Goal: Information Seeking & Learning: Learn about a topic

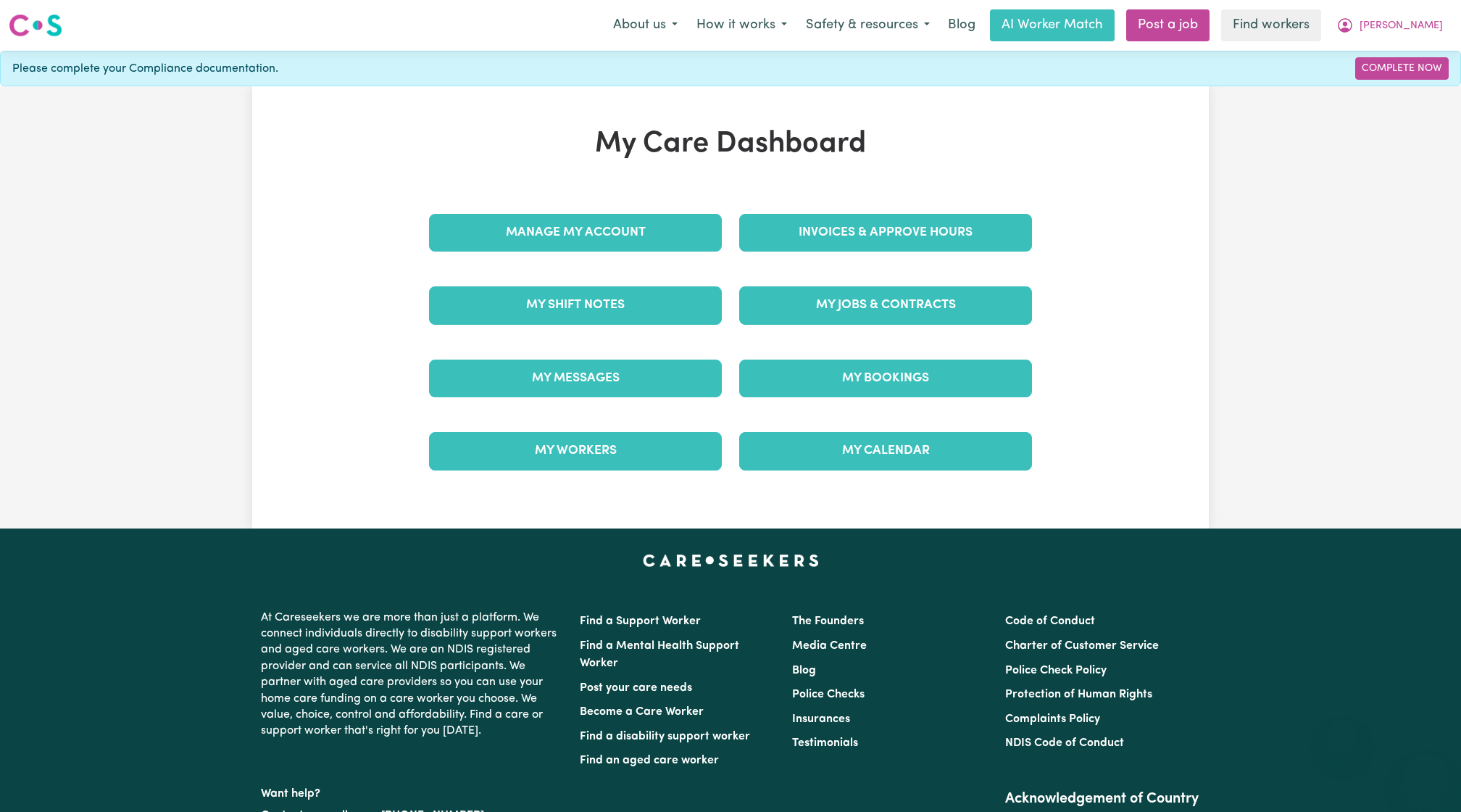
click at [843, 200] on div "Invoices & Approve Hours" at bounding box center [886, 233] width 310 height 72
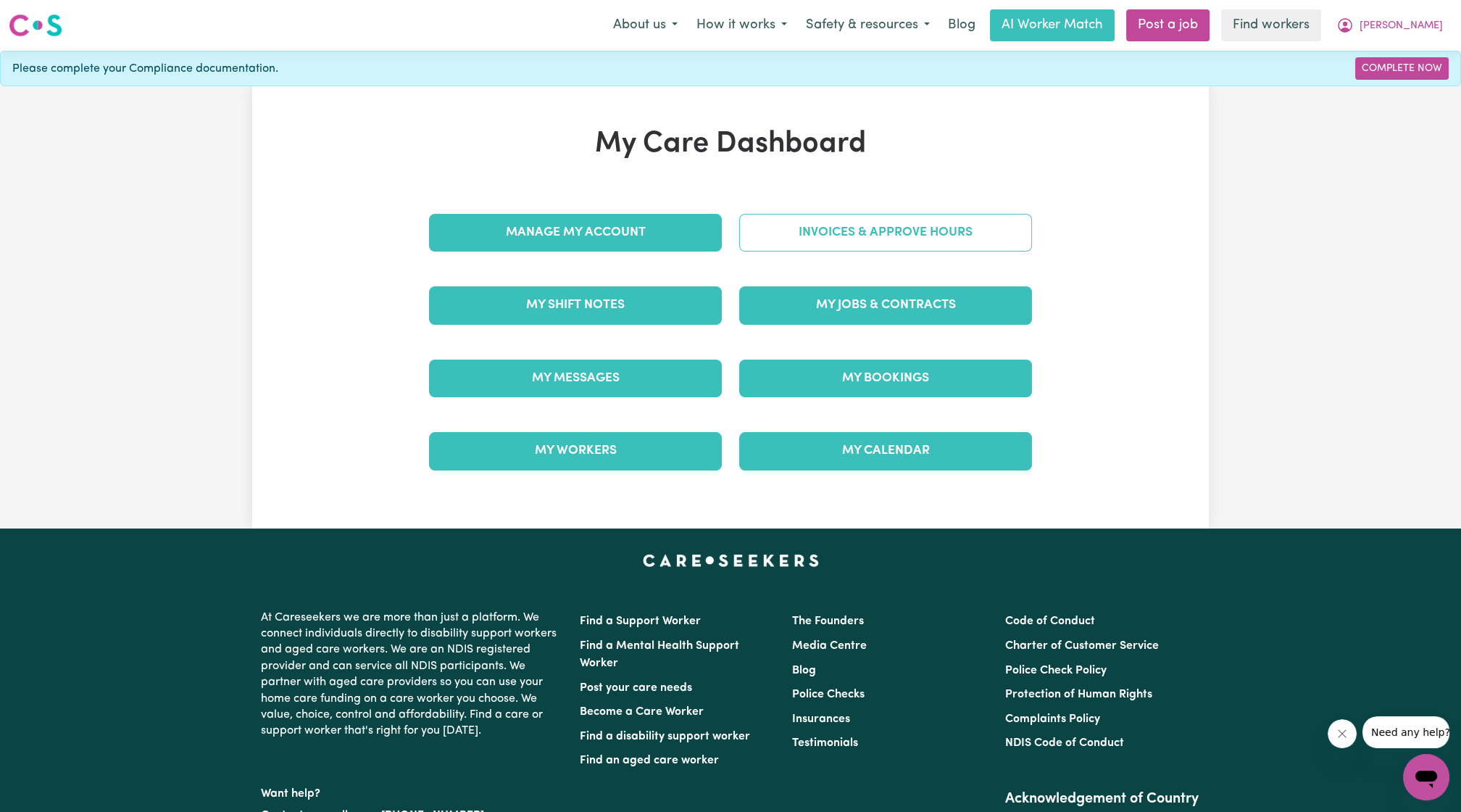
drag, startPoint x: 843, startPoint y: 200, endPoint x: 841, endPoint y: 226, distance: 26.1
click at [845, 204] on div "Invoices & Approve Hours" at bounding box center [886, 233] width 310 height 72
click at [841, 233] on link "Invoices & Approve Hours" at bounding box center [885, 233] width 293 height 38
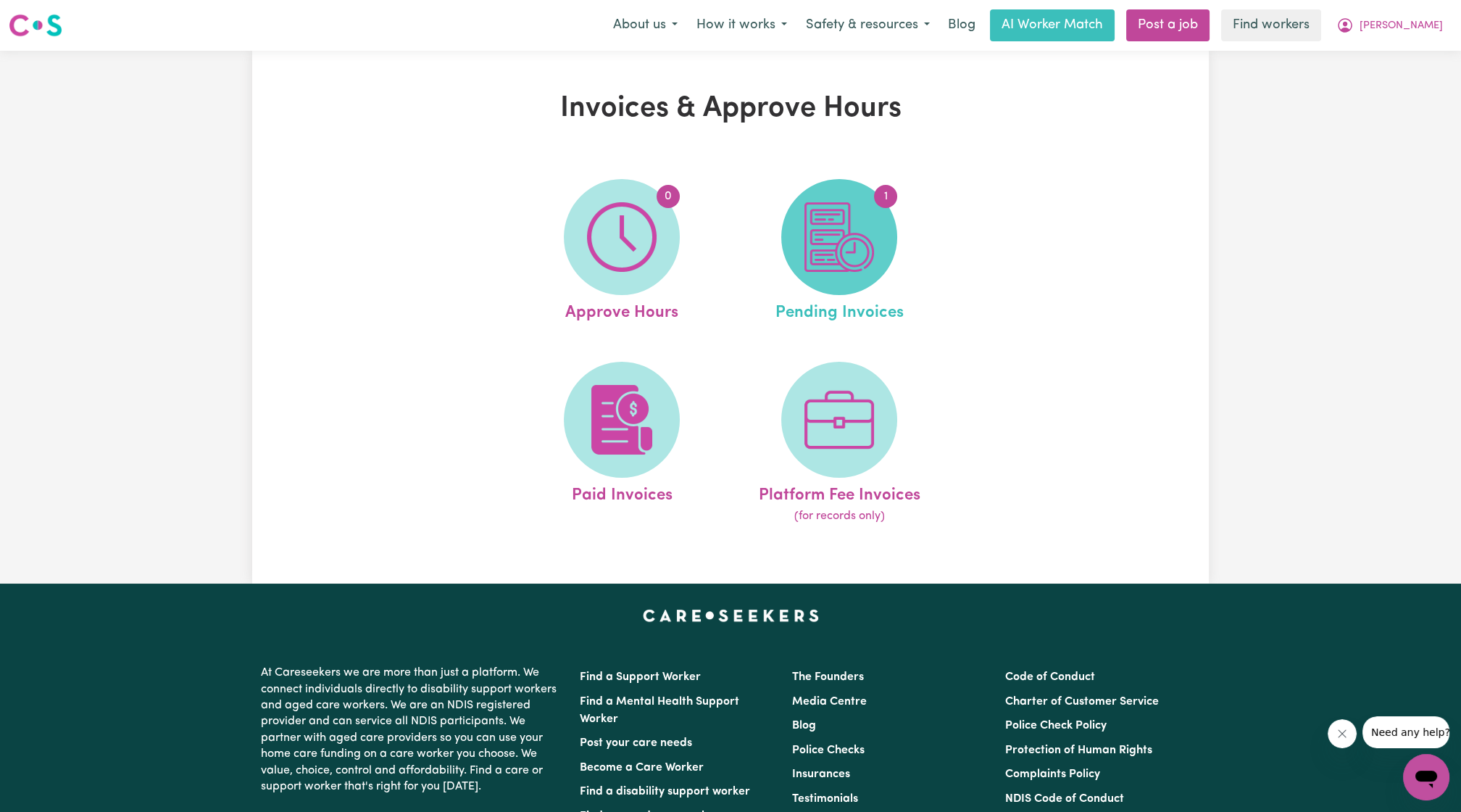
click at [868, 256] on img at bounding box center [839, 236] width 69 height 69
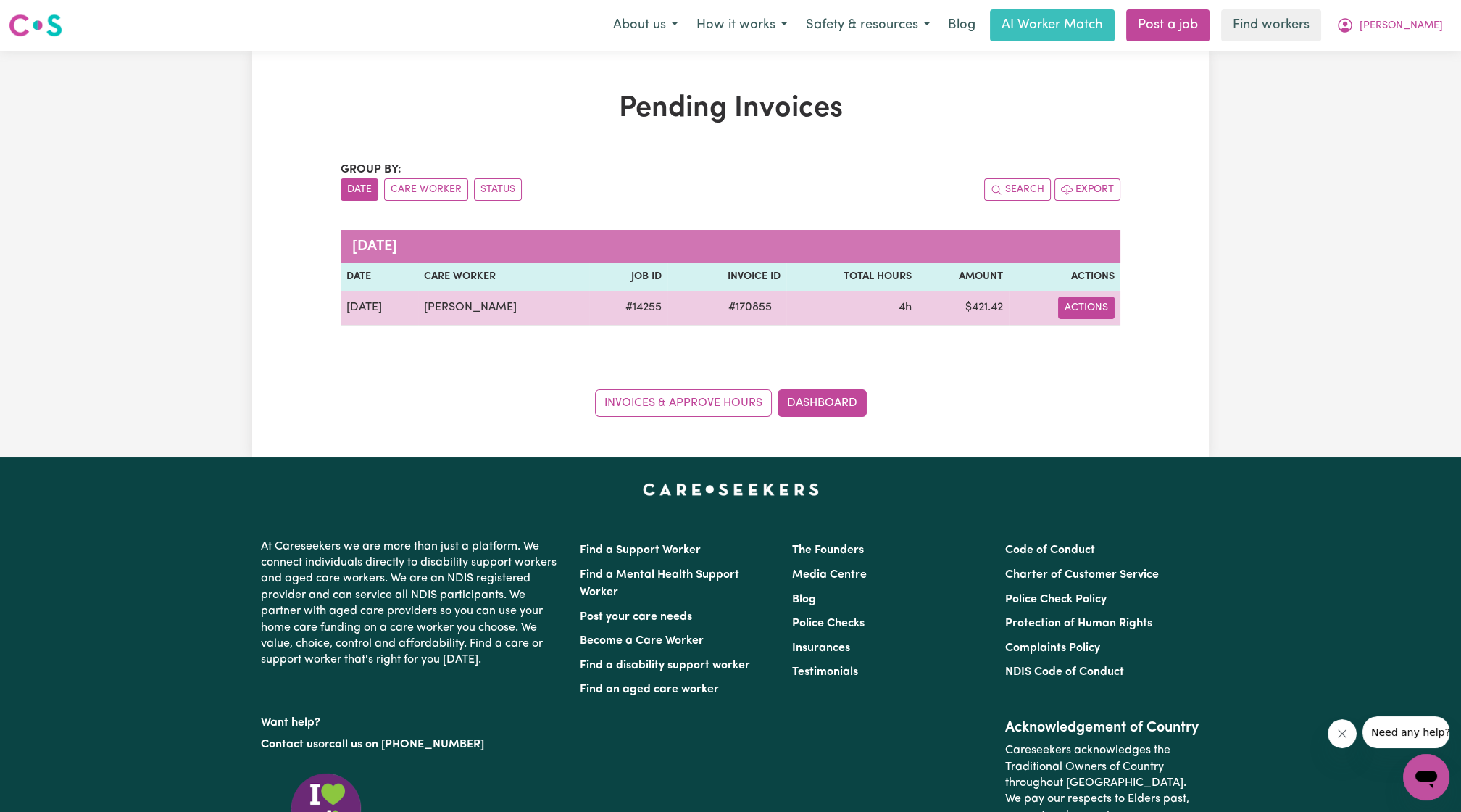
click at [1100, 317] on button "Actions" at bounding box center [1087, 308] width 57 height 23
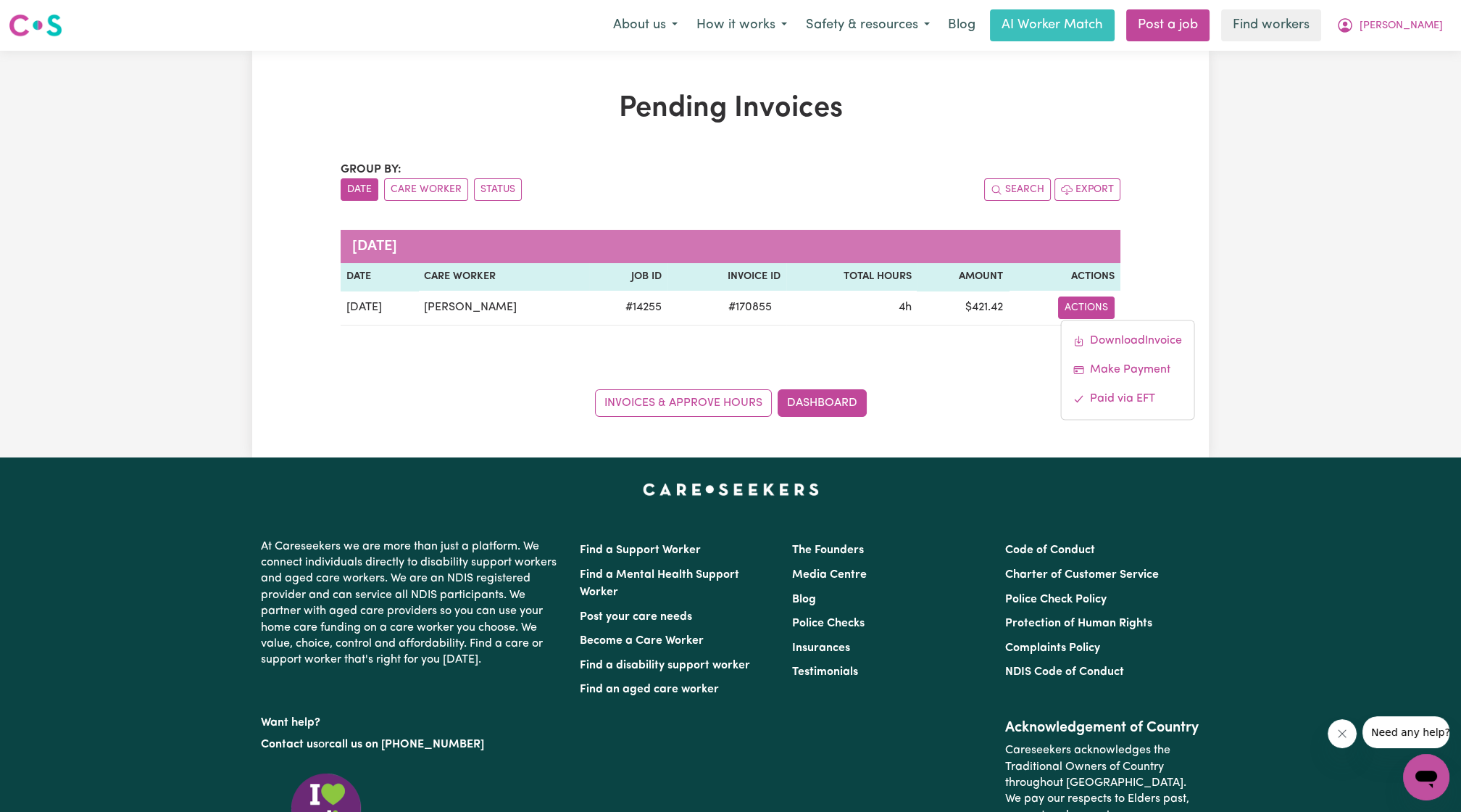
click at [947, 375] on div "Invoices & Approve Hours Dashboard" at bounding box center [731, 394] width 780 height 45
click at [1435, 26] on span "[PERSON_NAME]" at bounding box center [1401, 26] width 83 height 16
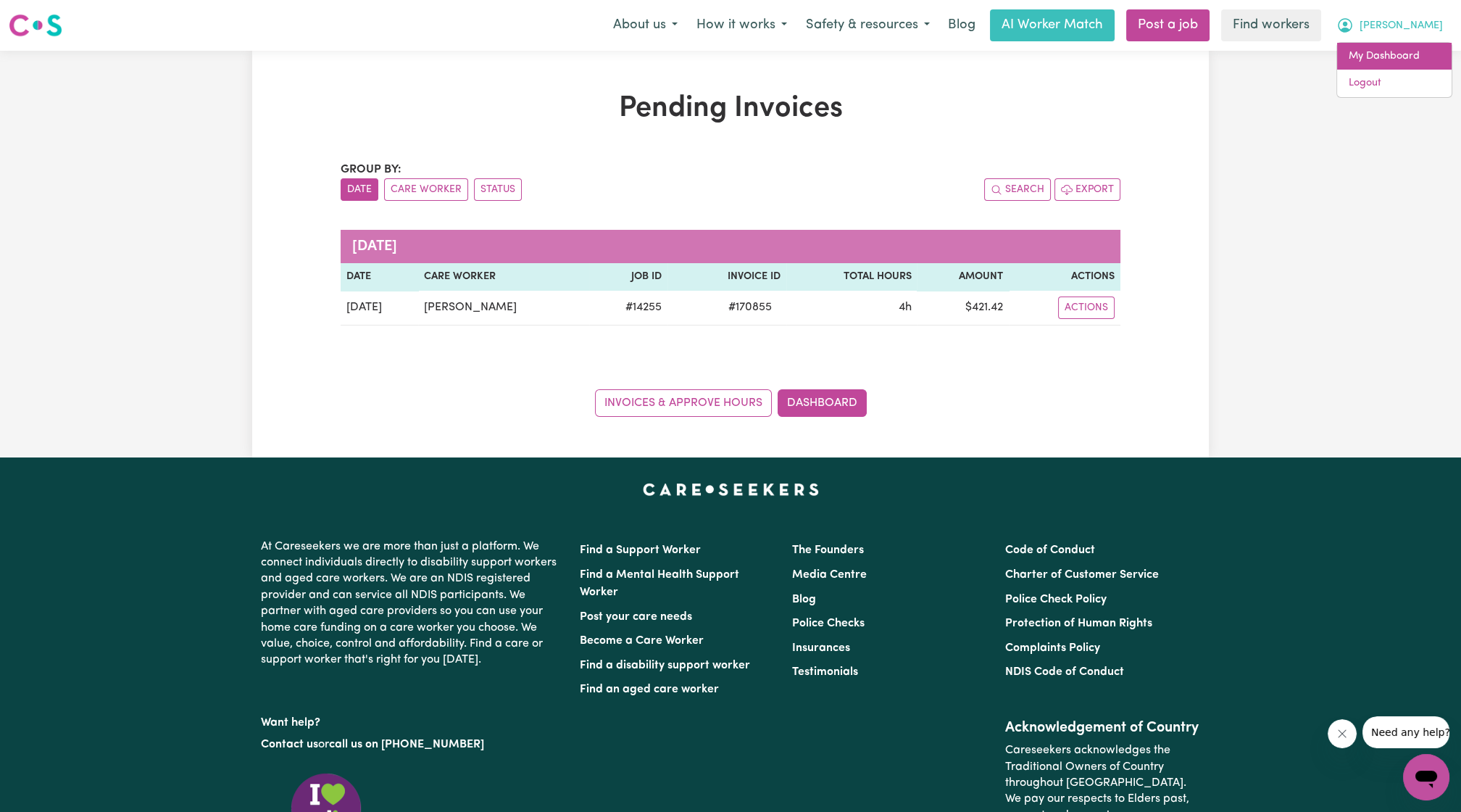
click at [1376, 60] on link "My Dashboard" at bounding box center [1394, 56] width 115 height 28
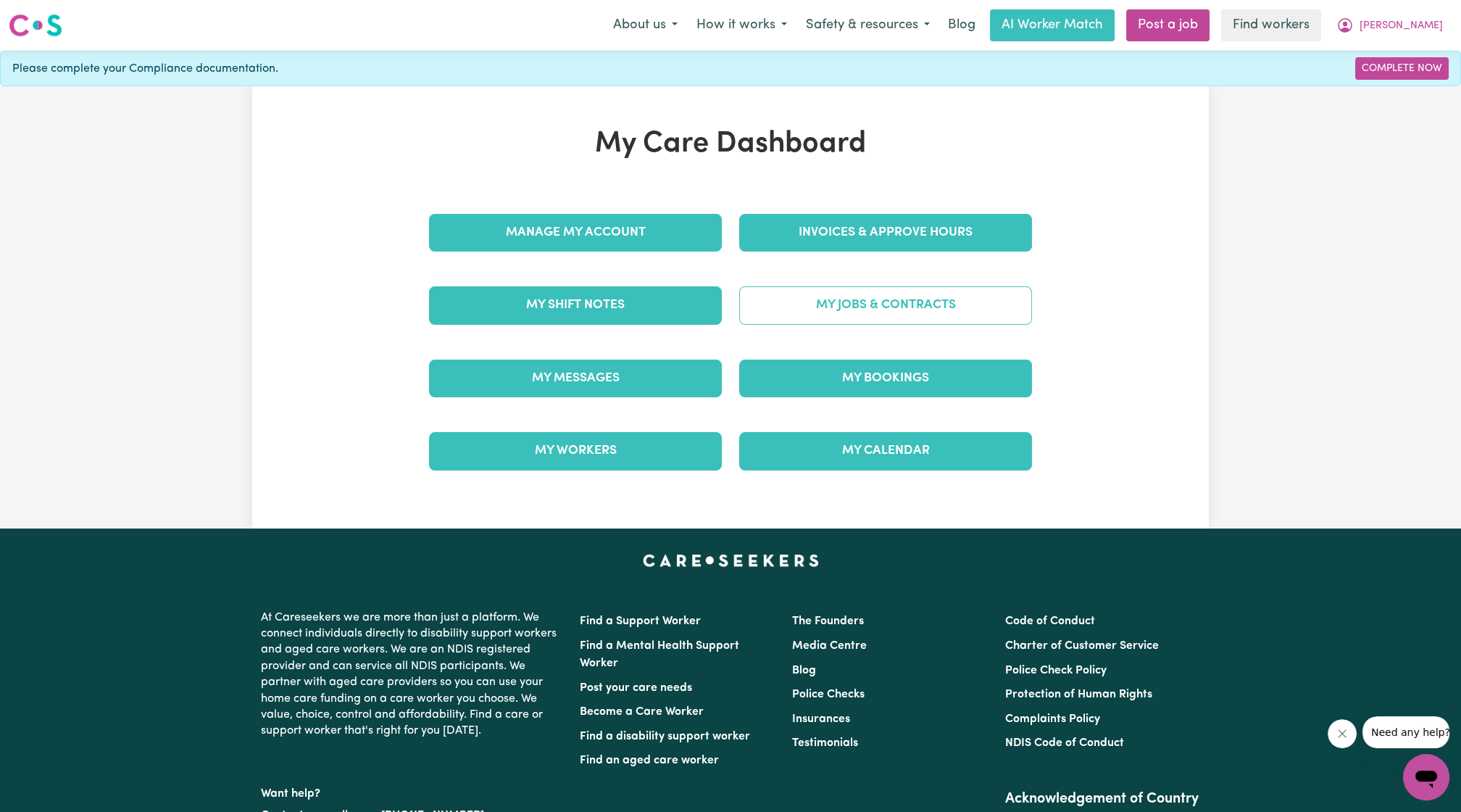
click at [966, 300] on link "My Jobs & Contracts" at bounding box center [885, 305] width 293 height 38
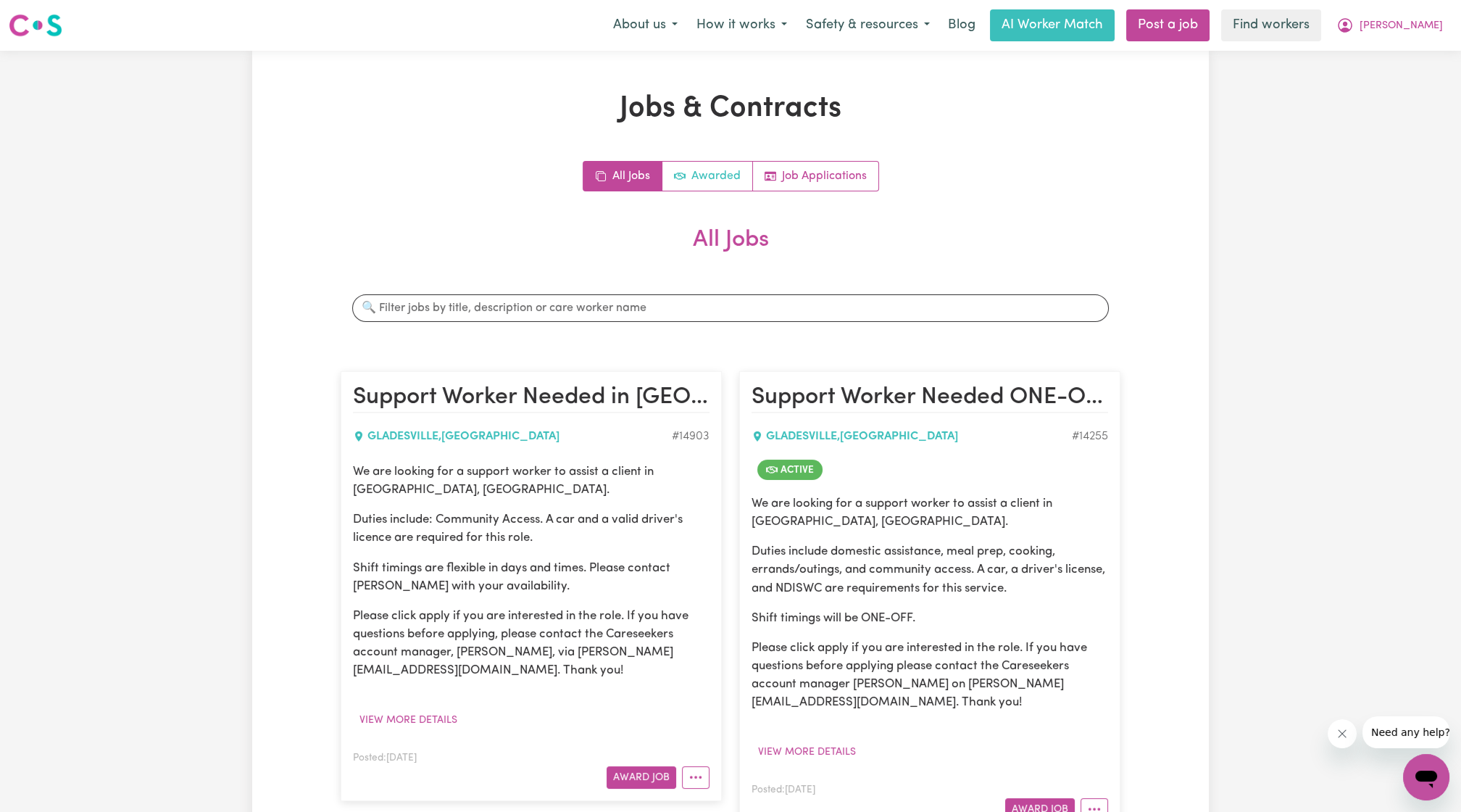
click at [707, 185] on link "Awarded" at bounding box center [707, 176] width 90 height 29
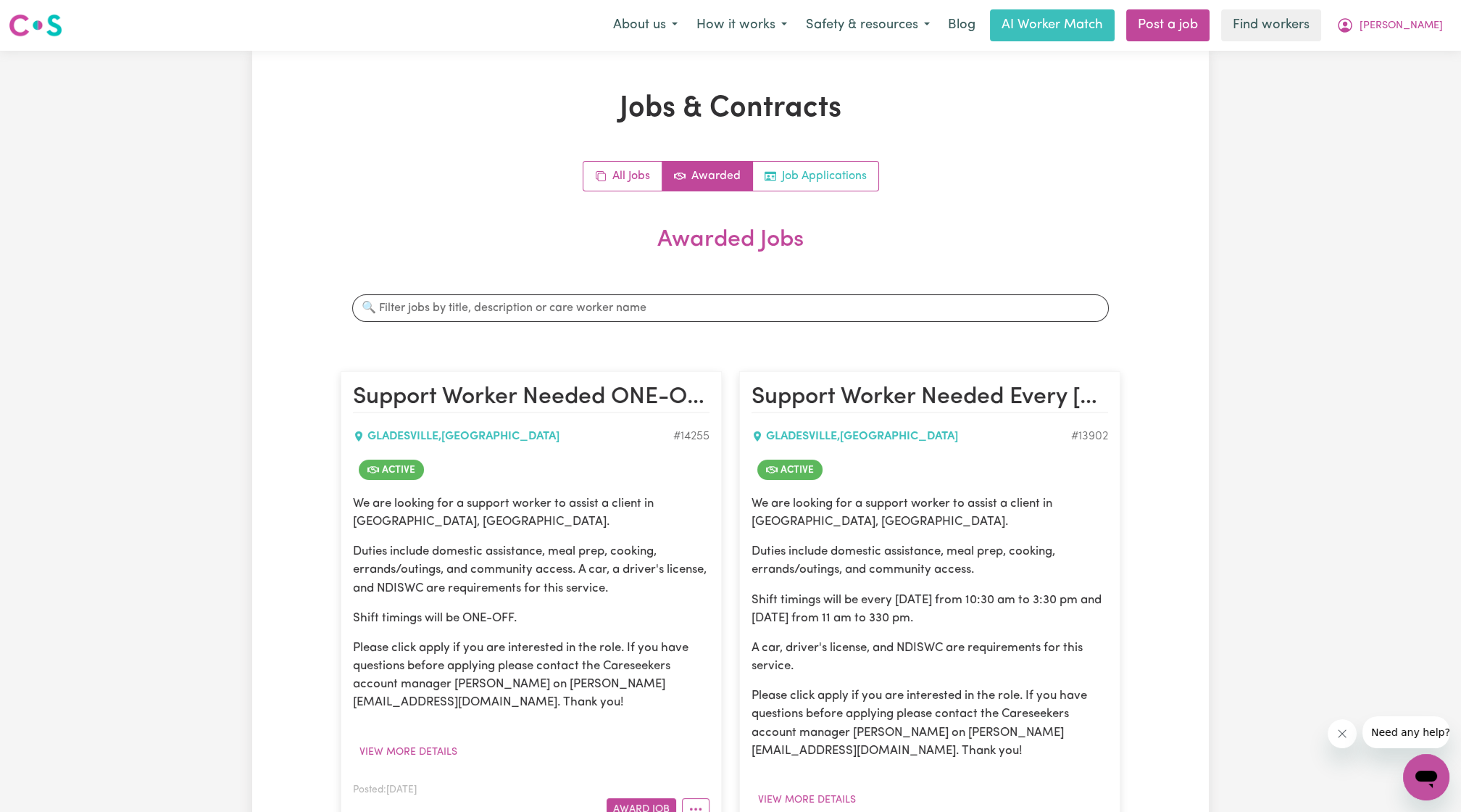
click at [814, 178] on link "Job Applications" at bounding box center [816, 176] width 125 height 29
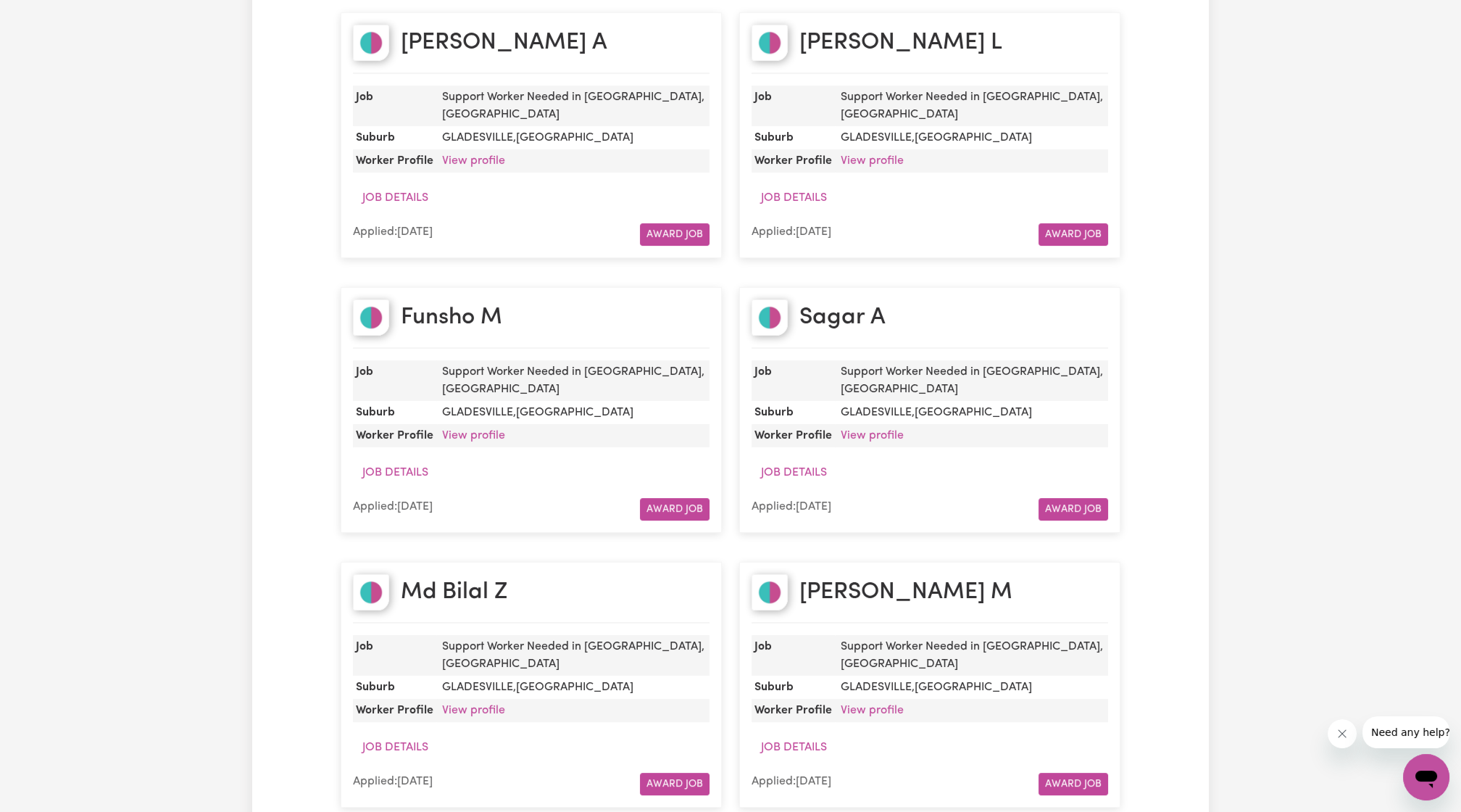
scroll to position [268, 0]
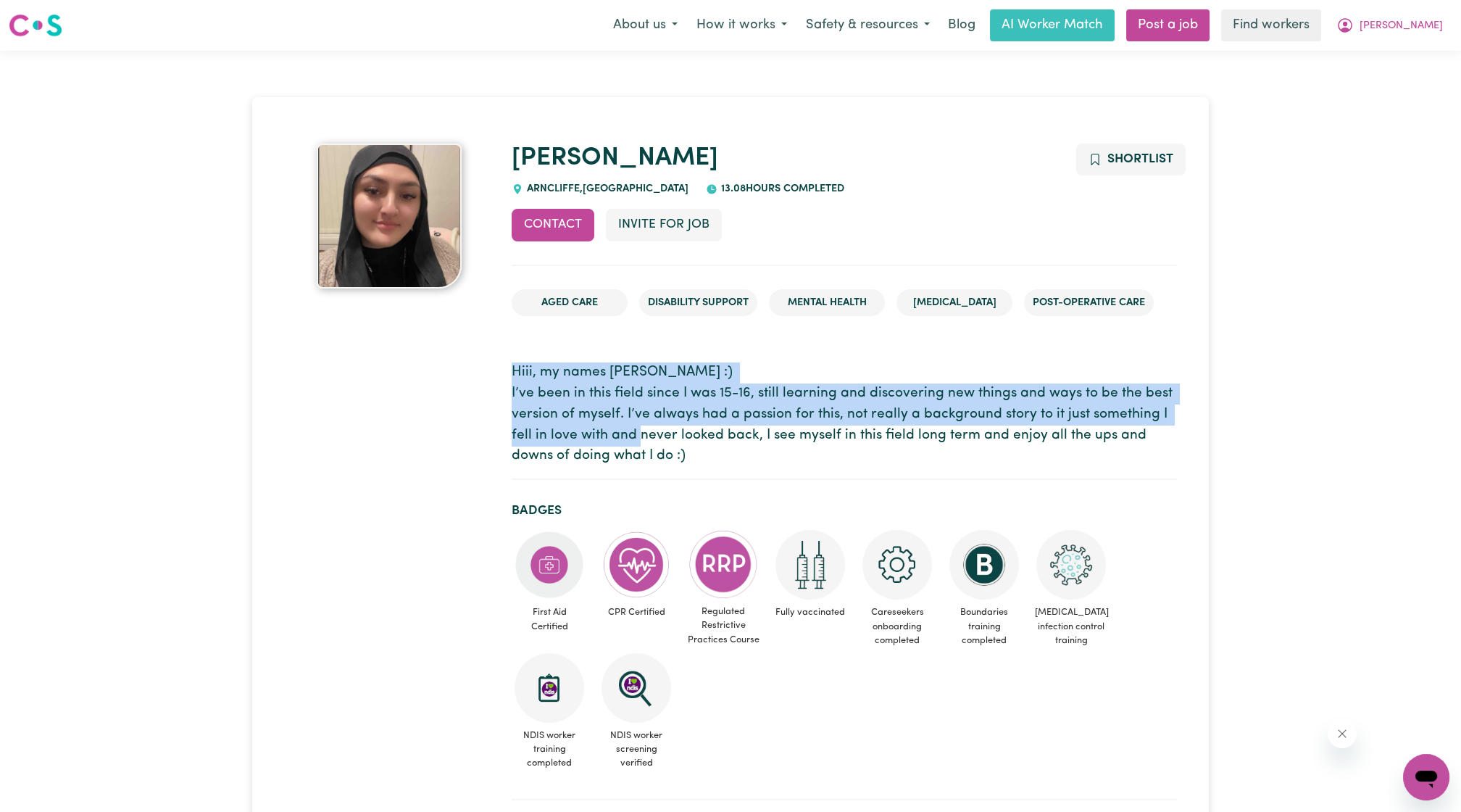
drag, startPoint x: 509, startPoint y: 376, endPoint x: 705, endPoint y: 433, distance: 204.1
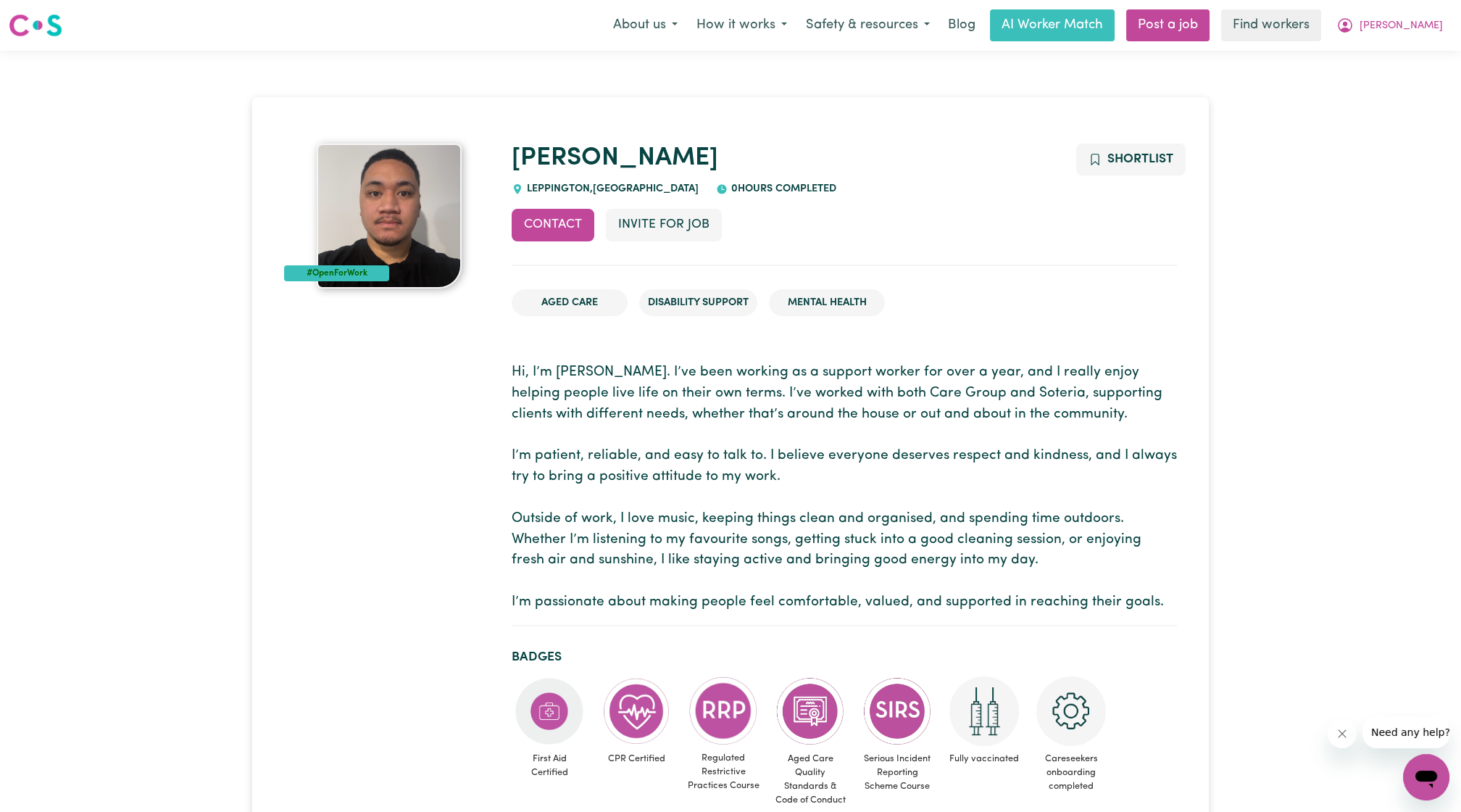
click at [958, 400] on p "Hi, I’m Daniel. I’ve been working as a support worker for over a year, and I re…" at bounding box center [844, 488] width 665 height 251
click at [954, 393] on p "Hi, I’m Daniel. I’ve been working as a support worker for over a year, and I re…" at bounding box center [844, 488] width 665 height 251
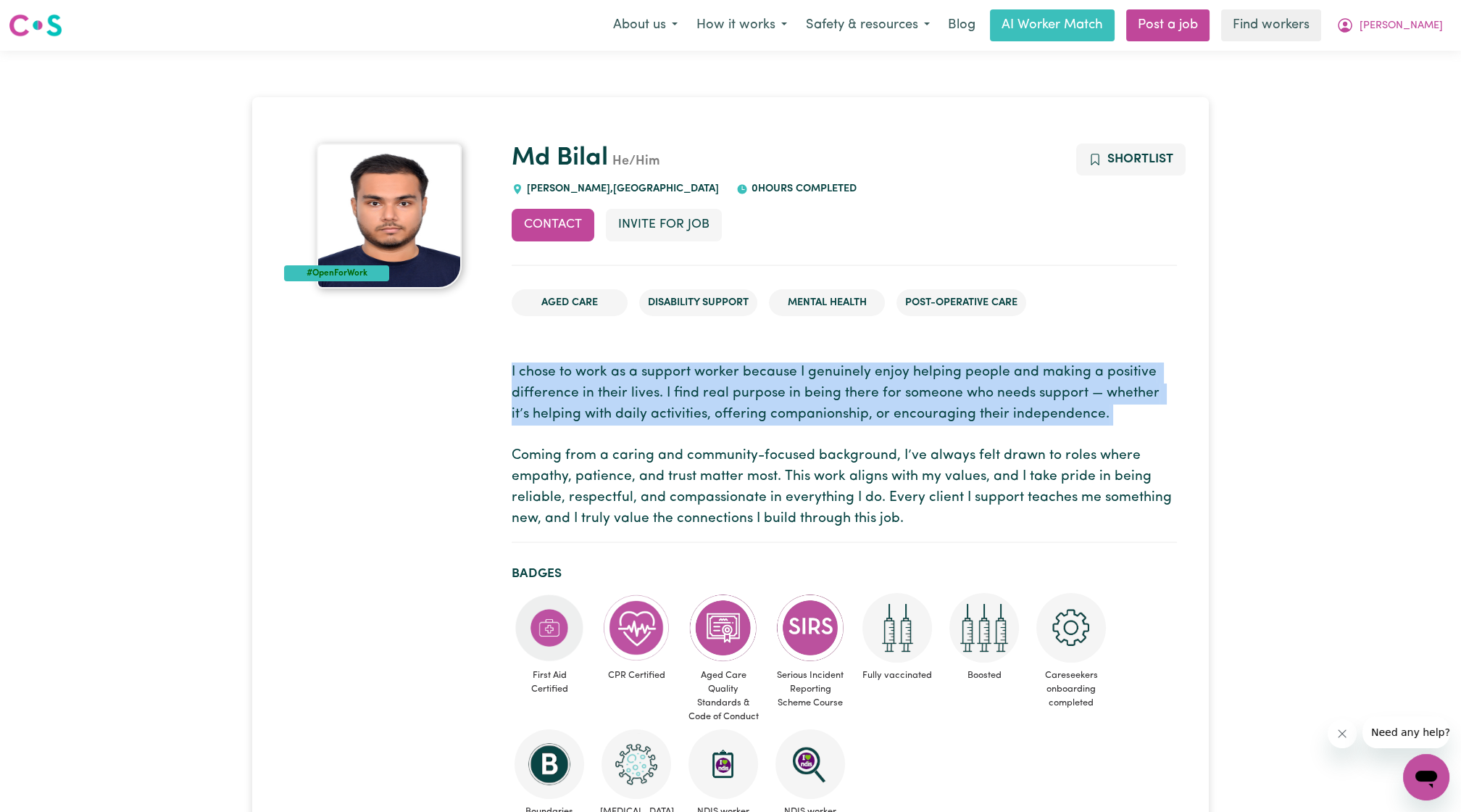
drag, startPoint x: 506, startPoint y: 364, endPoint x: 613, endPoint y: 442, distance: 132.4
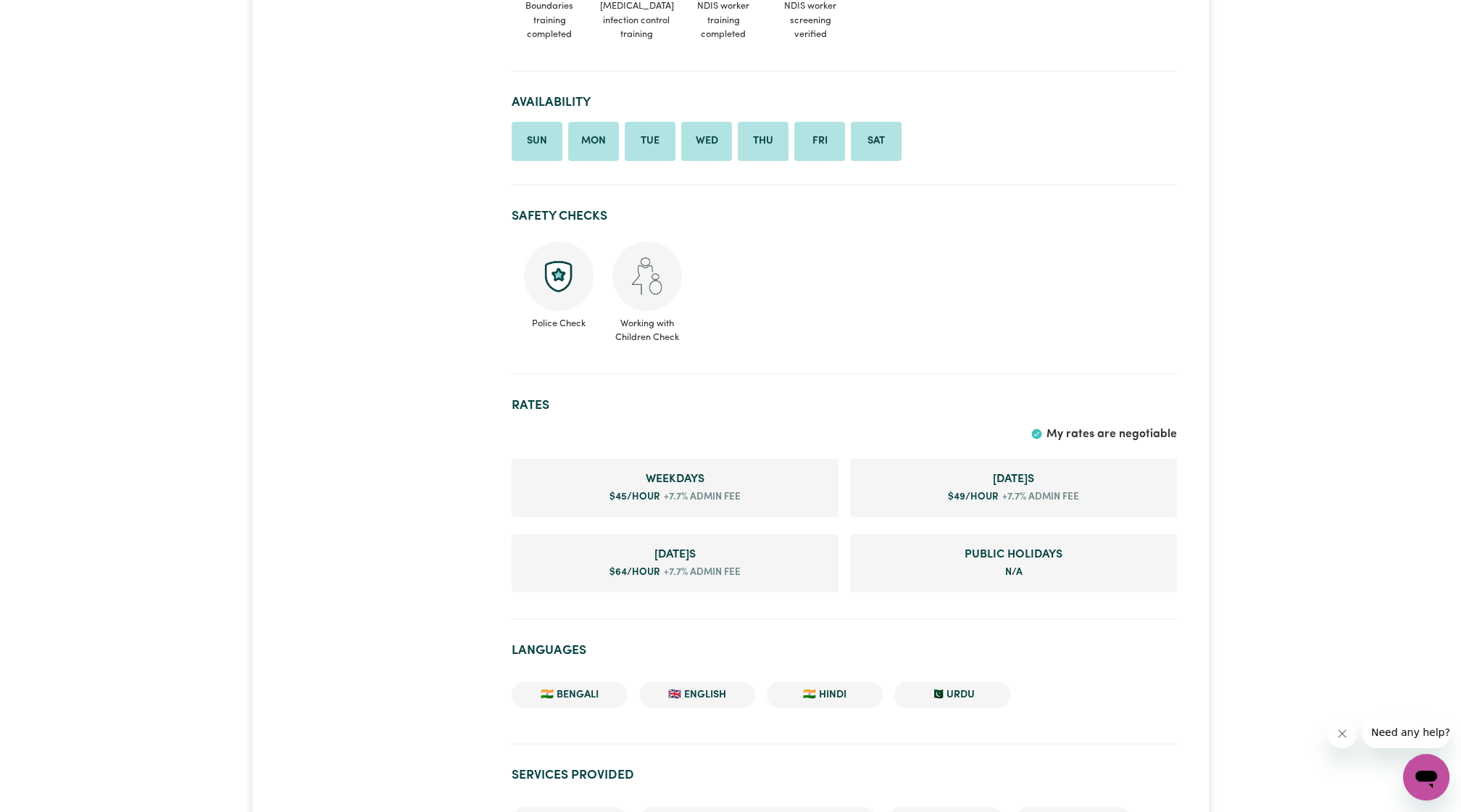
scroll to position [268, 0]
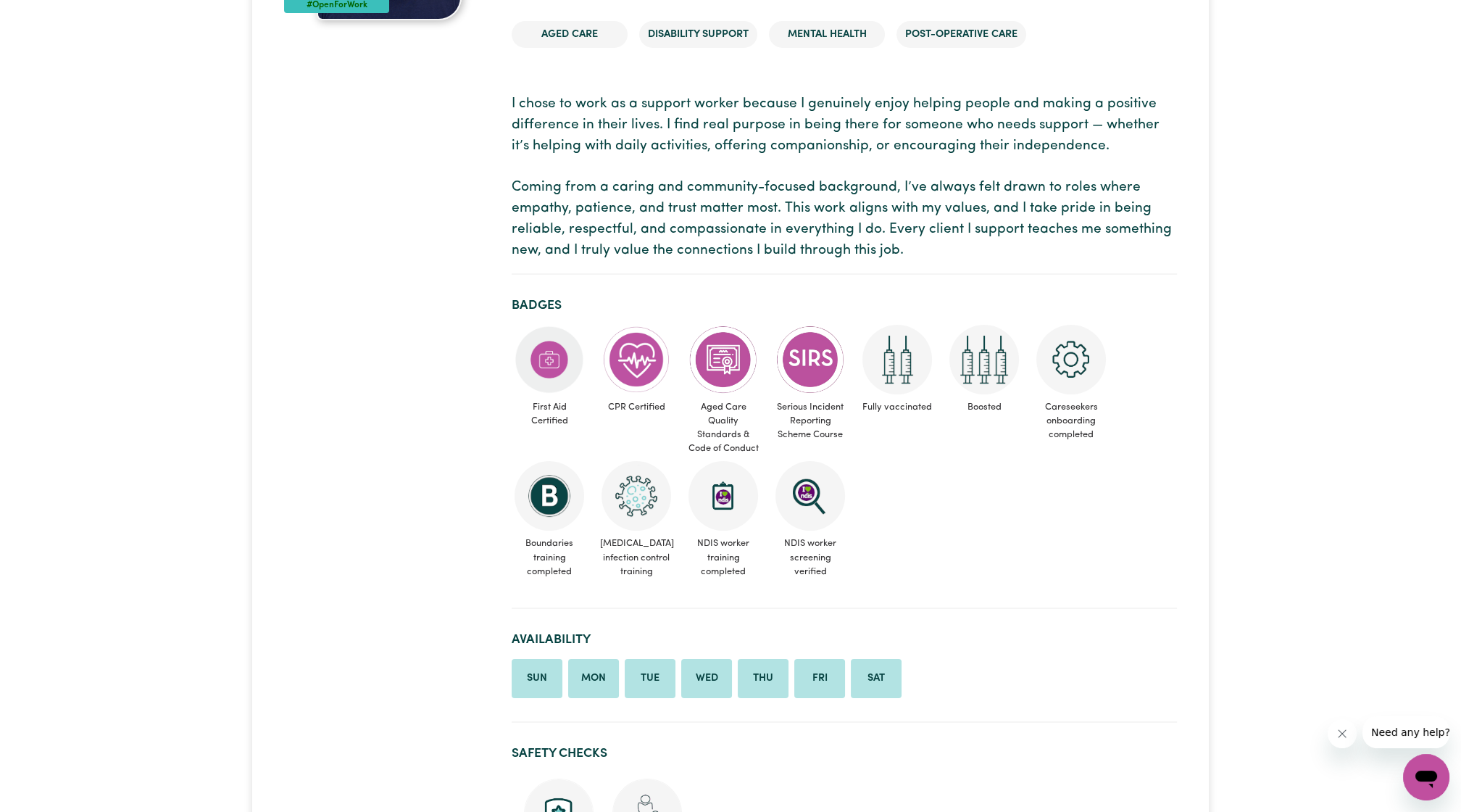
click at [753, 215] on p "I chose to work as a support worker because I genuinely enjoy helping people an…" at bounding box center [844, 177] width 665 height 167
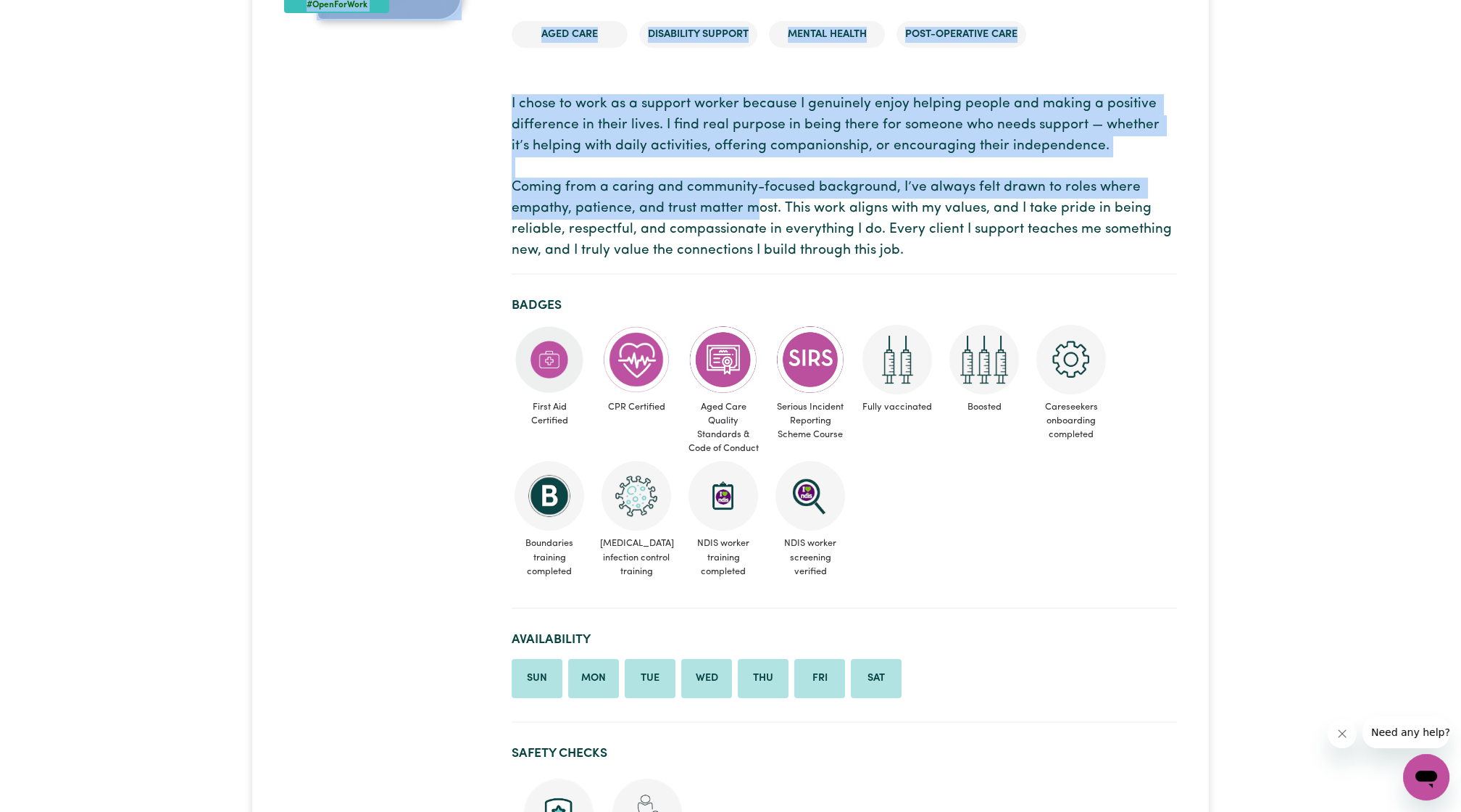
drag, startPoint x: 470, startPoint y: 177, endPoint x: 753, endPoint y: 215, distance: 285.5
click at [753, 215] on p "I chose to work as a support worker because I genuinely enjoy helping people an…" at bounding box center [844, 177] width 665 height 167
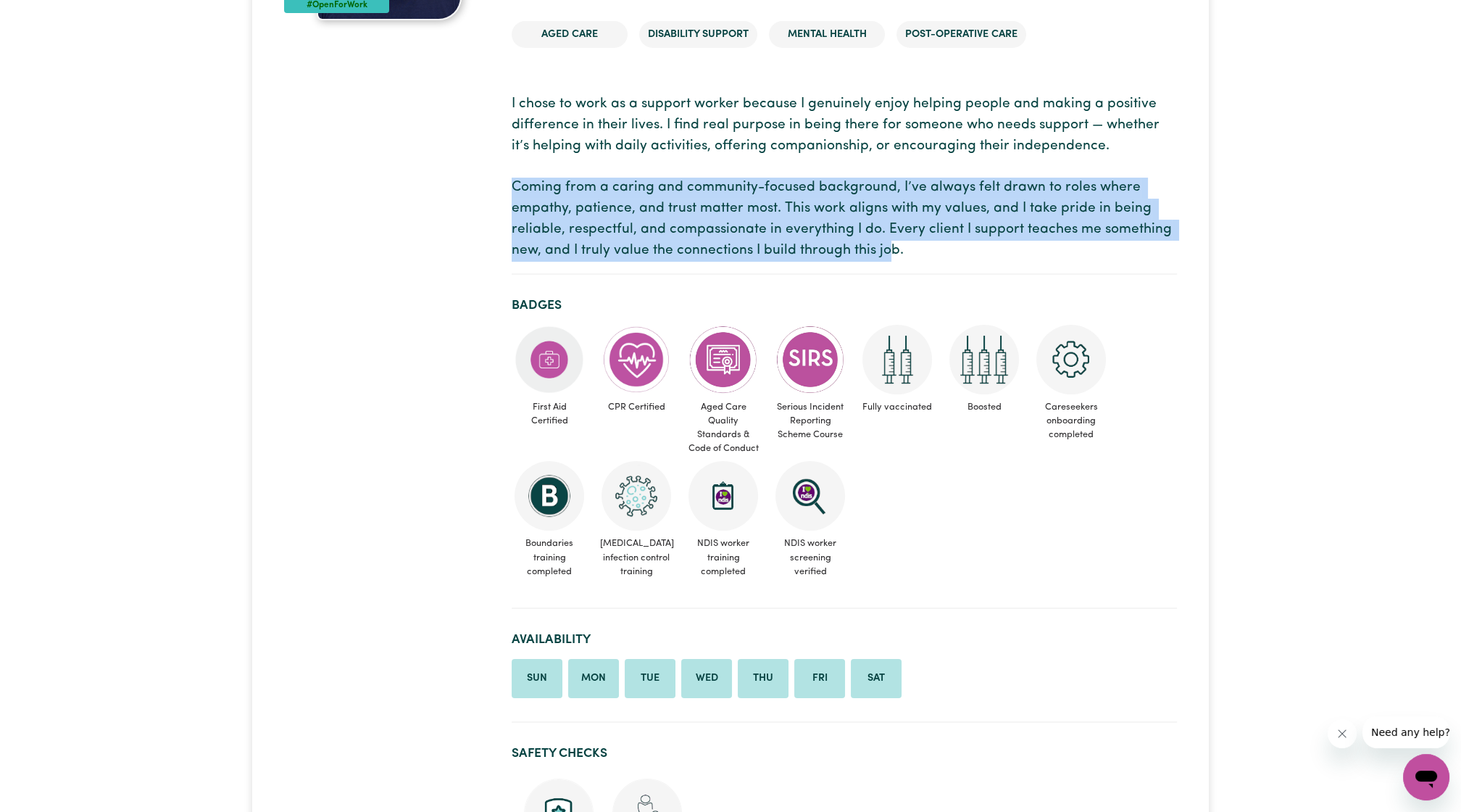
drag, startPoint x: 510, startPoint y: 182, endPoint x: 894, endPoint y: 260, distance: 391.8
